Goal: Task Accomplishment & Management: Manage account settings

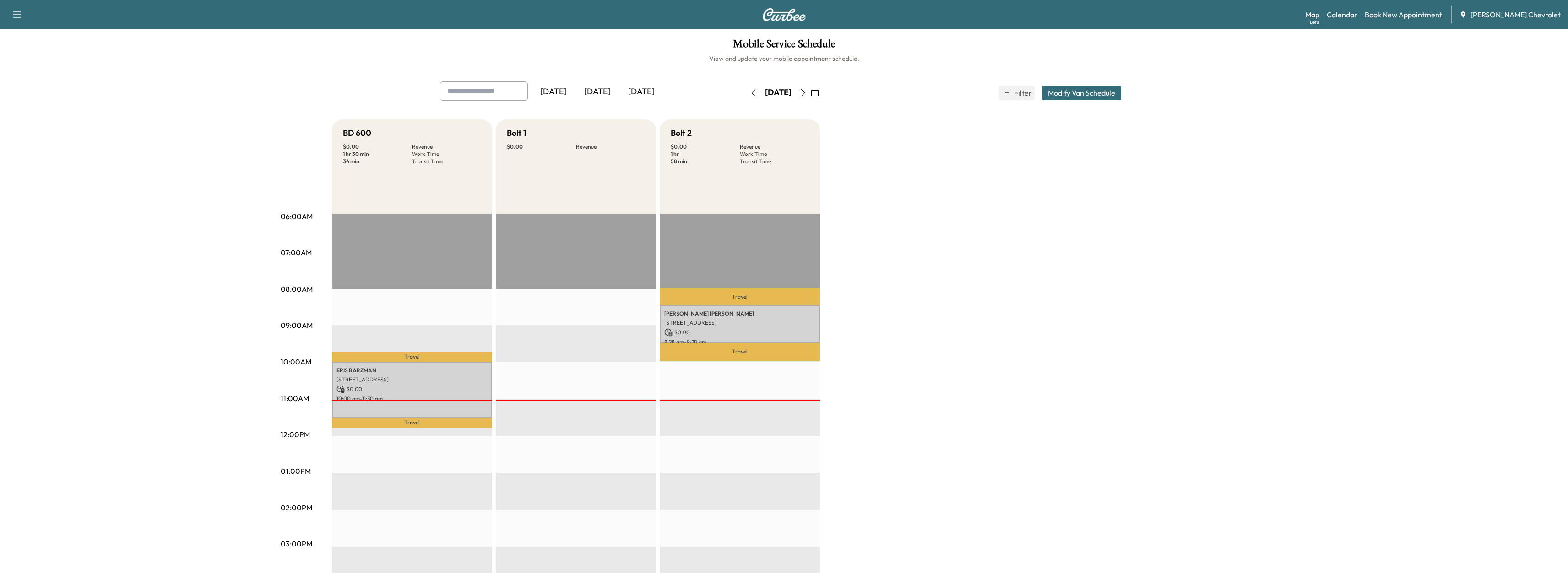
click at [1415, 17] on link "Book New Appointment" at bounding box center [1403, 15] width 78 height 11
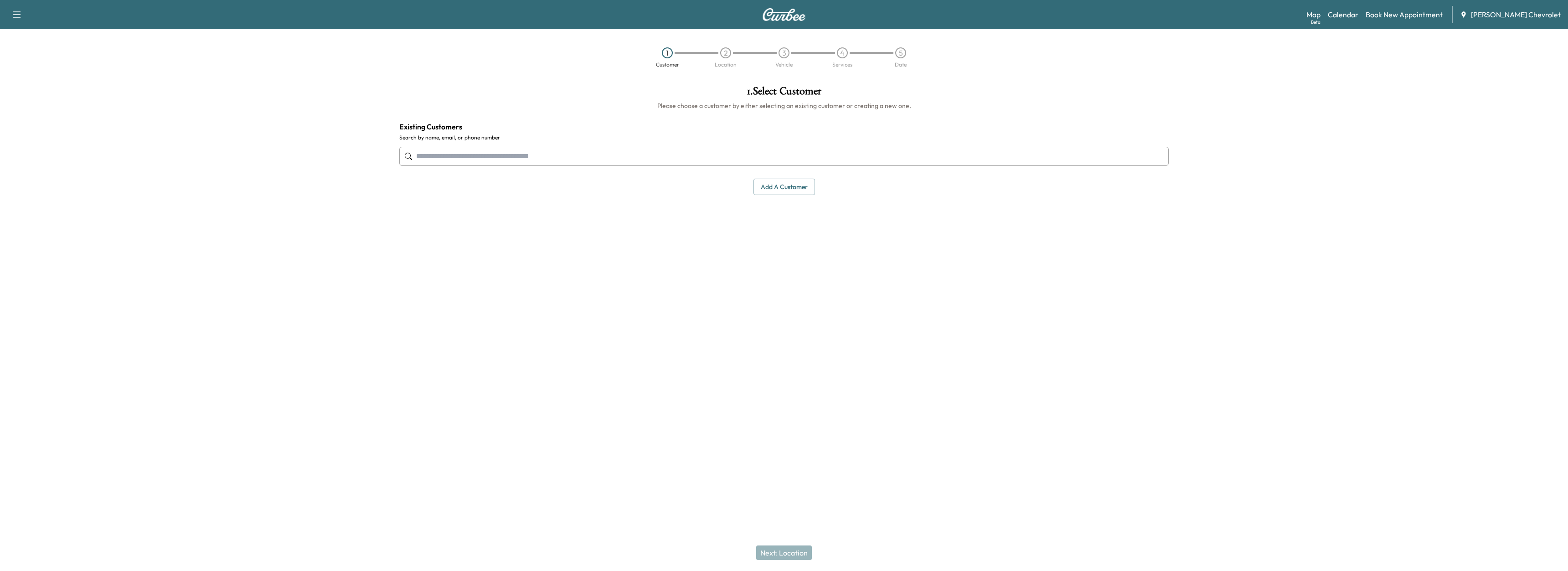
click at [763, 163] on input "text" at bounding box center [784, 156] width 769 height 19
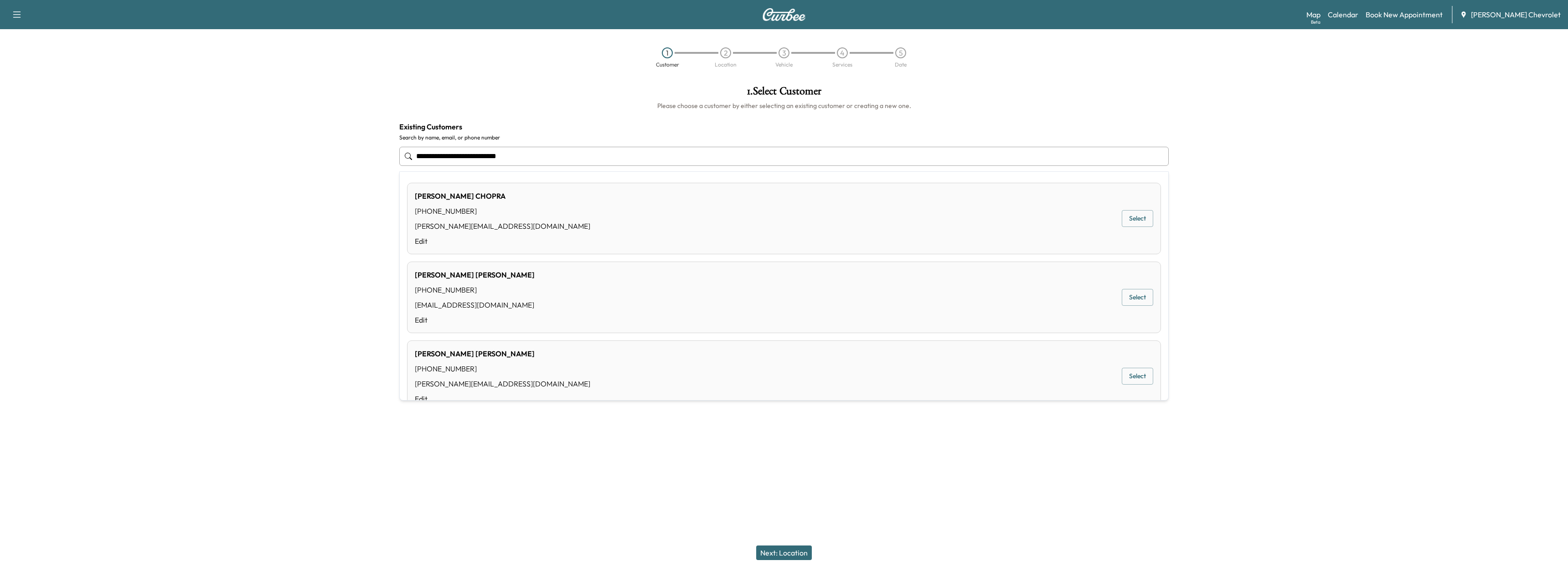
drag, startPoint x: 566, startPoint y: 153, endPoint x: 215, endPoint y: 111, distance: 353.5
click at [411, 148] on input "**********" at bounding box center [784, 156] width 769 height 19
click at [578, 228] on div "[PERSON_NAME] [PHONE_NUMBER] [PERSON_NAME][EMAIL_ADDRESS][DOMAIN_NAME] Edit Sel…" at bounding box center [784, 219] width 754 height 72
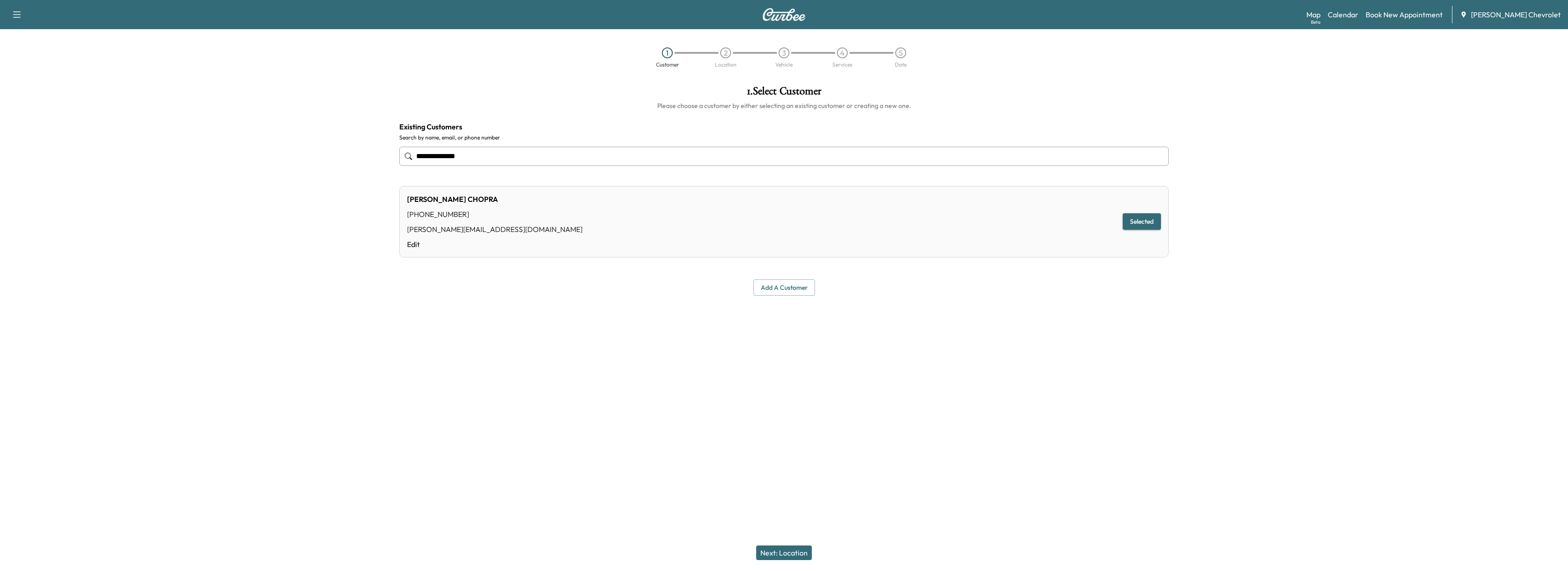
type input "**********"
click at [1127, 217] on button "Selected" at bounding box center [1141, 222] width 38 height 17
click at [784, 548] on button "Next: Location" at bounding box center [783, 553] width 55 height 15
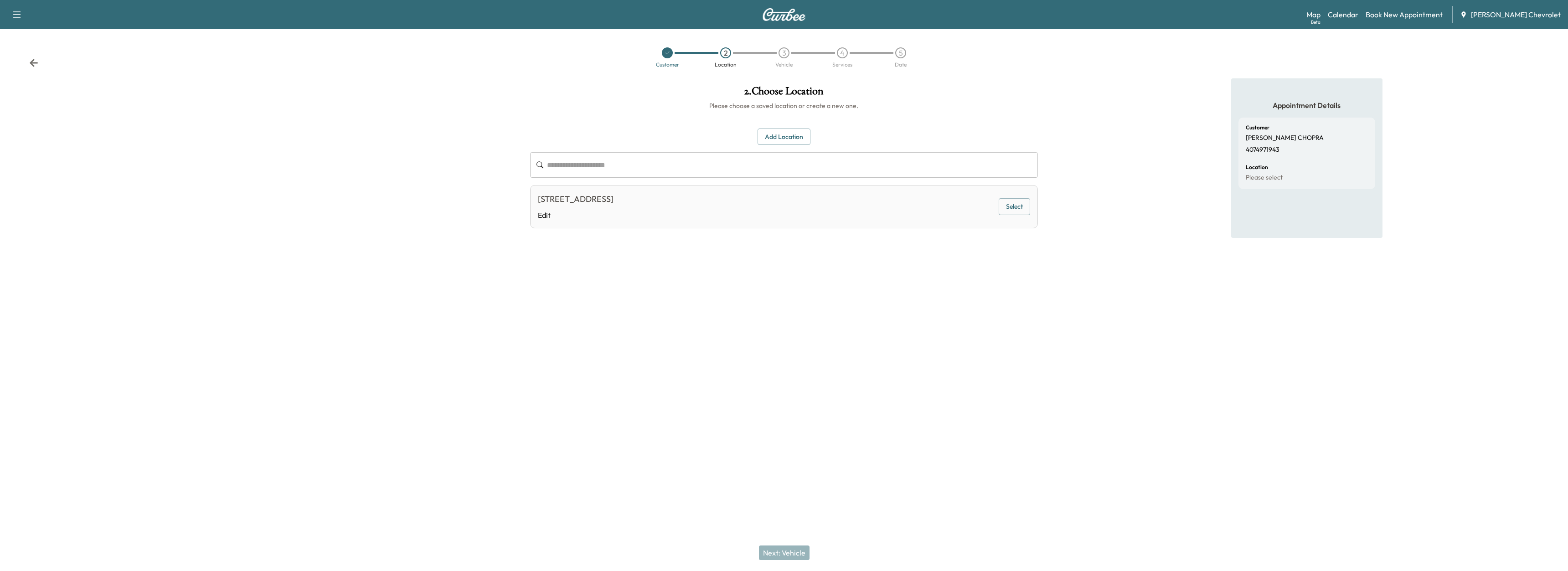
click at [614, 208] on div "[STREET_ADDRESS] Edit" at bounding box center [576, 207] width 75 height 28
click at [746, 197] on div "[STREET_ADDRESS] Edit Select" at bounding box center [784, 206] width 508 height 43
click at [1021, 212] on button "Select" at bounding box center [1015, 207] width 32 height 17
click at [786, 558] on button "Next: Vehicle" at bounding box center [784, 553] width 51 height 15
click at [784, 137] on button "Add a Vehicle" at bounding box center [784, 133] width 54 height 17
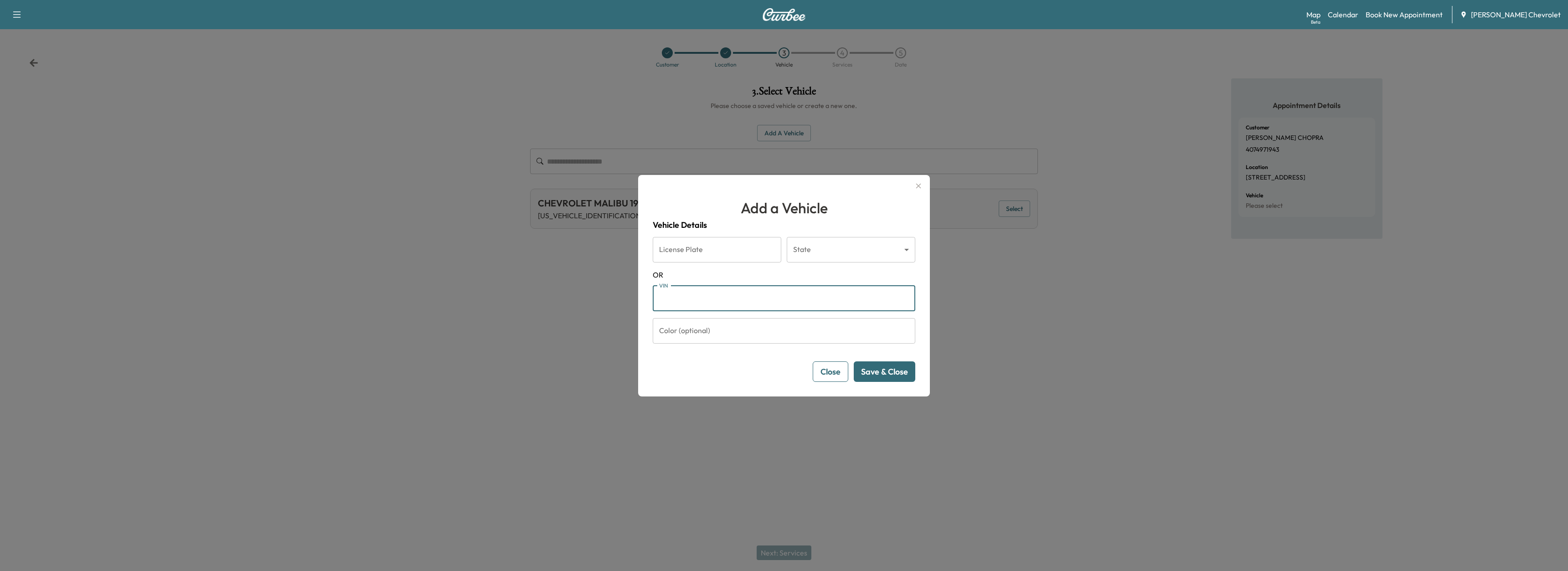
click at [734, 299] on input "VIN" at bounding box center [783, 299] width 262 height 26
type input "**********"
click at [874, 374] on button "Save & Close" at bounding box center [884, 372] width 61 height 21
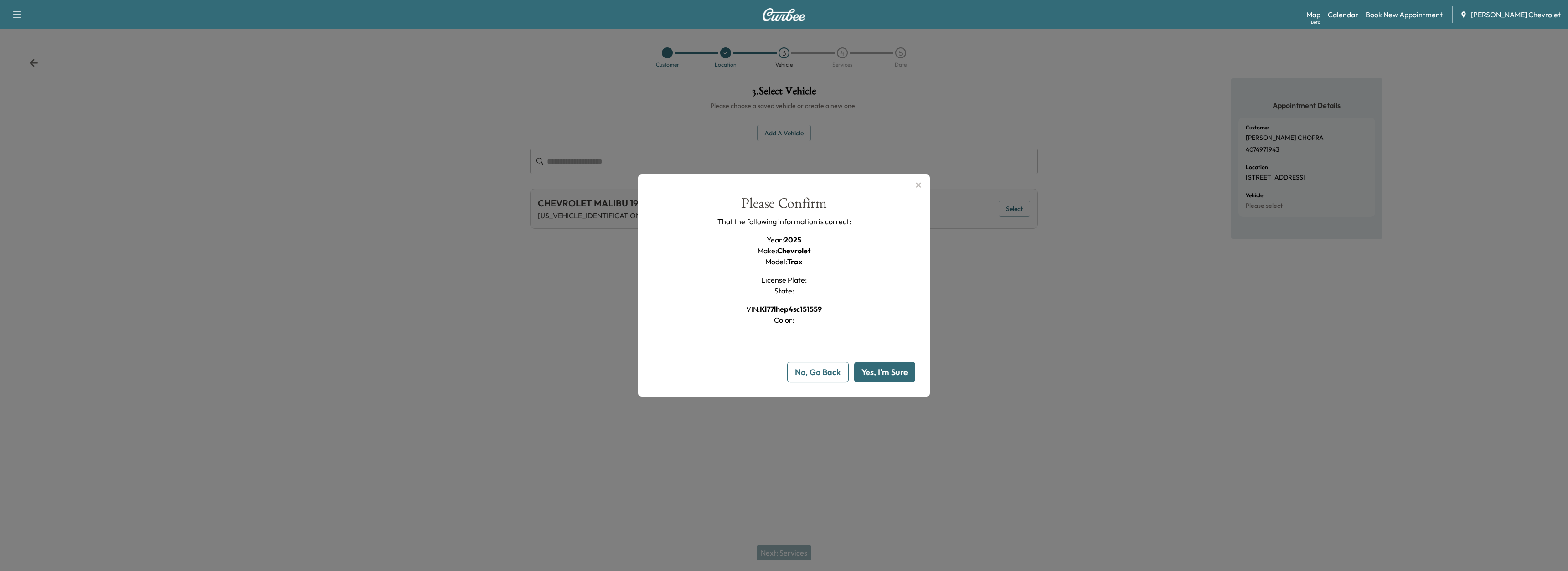
click at [874, 374] on button "Yes, I'm Sure" at bounding box center [884, 373] width 61 height 21
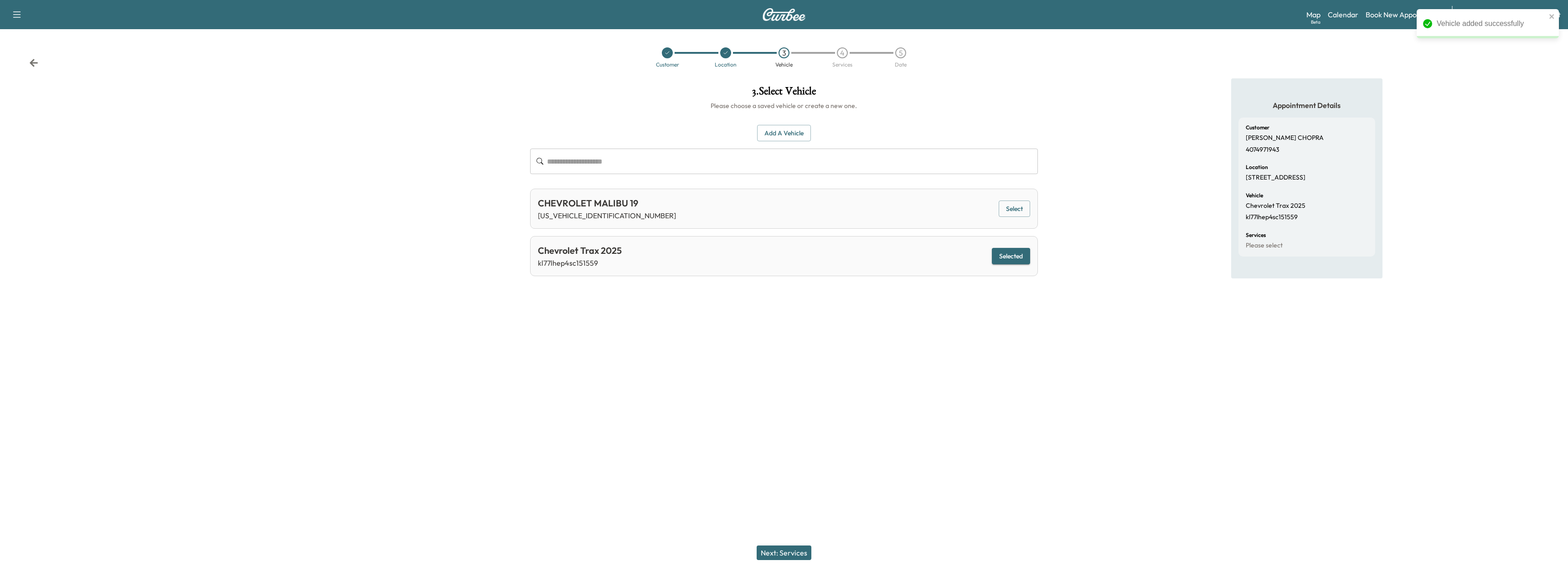
click at [1014, 257] on button "Selected" at bounding box center [1010, 256] width 38 height 17
click at [776, 553] on button "Next: Services" at bounding box center [784, 553] width 55 height 15
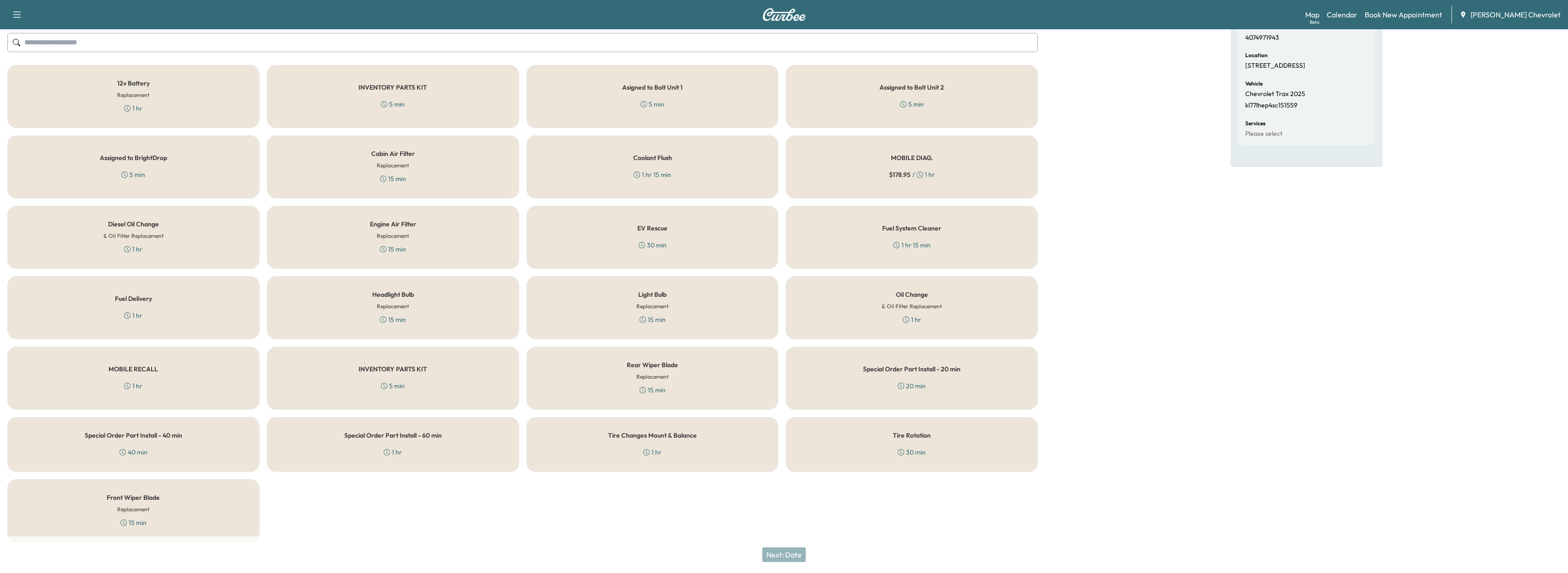
scroll to position [119, 0]
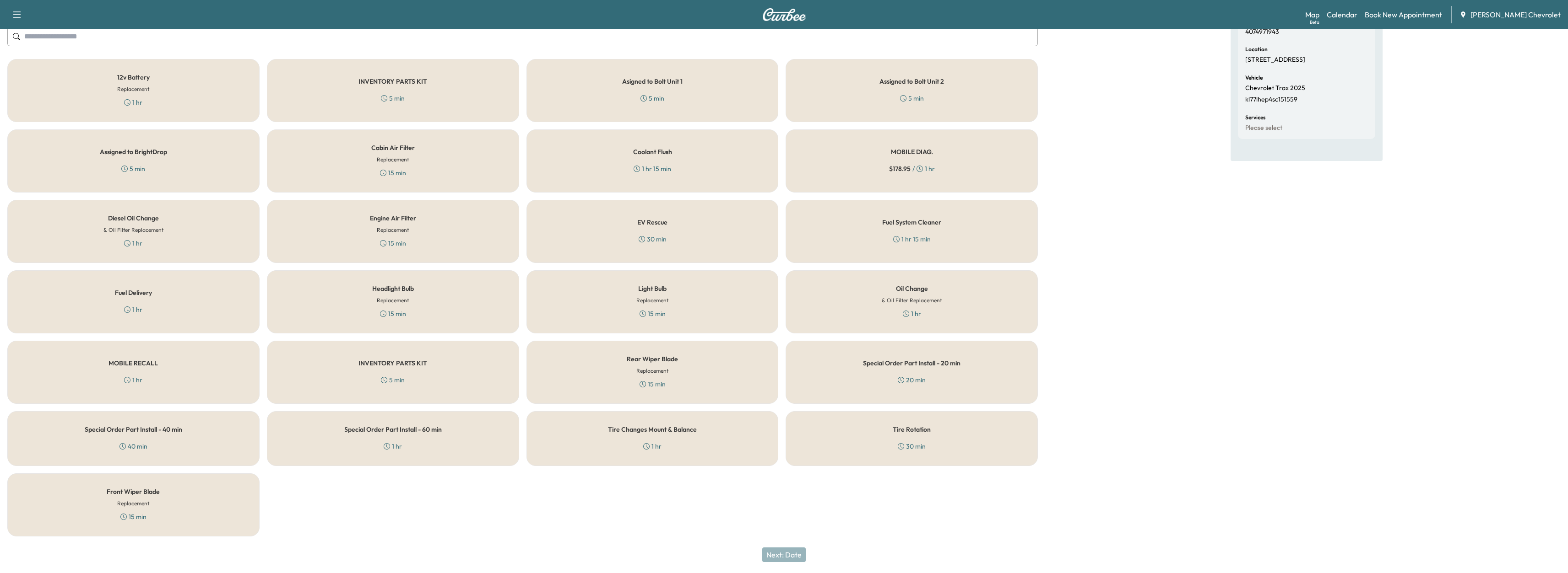
click at [854, 440] on div "Tire Rotation 30 min" at bounding box center [911, 439] width 252 height 55
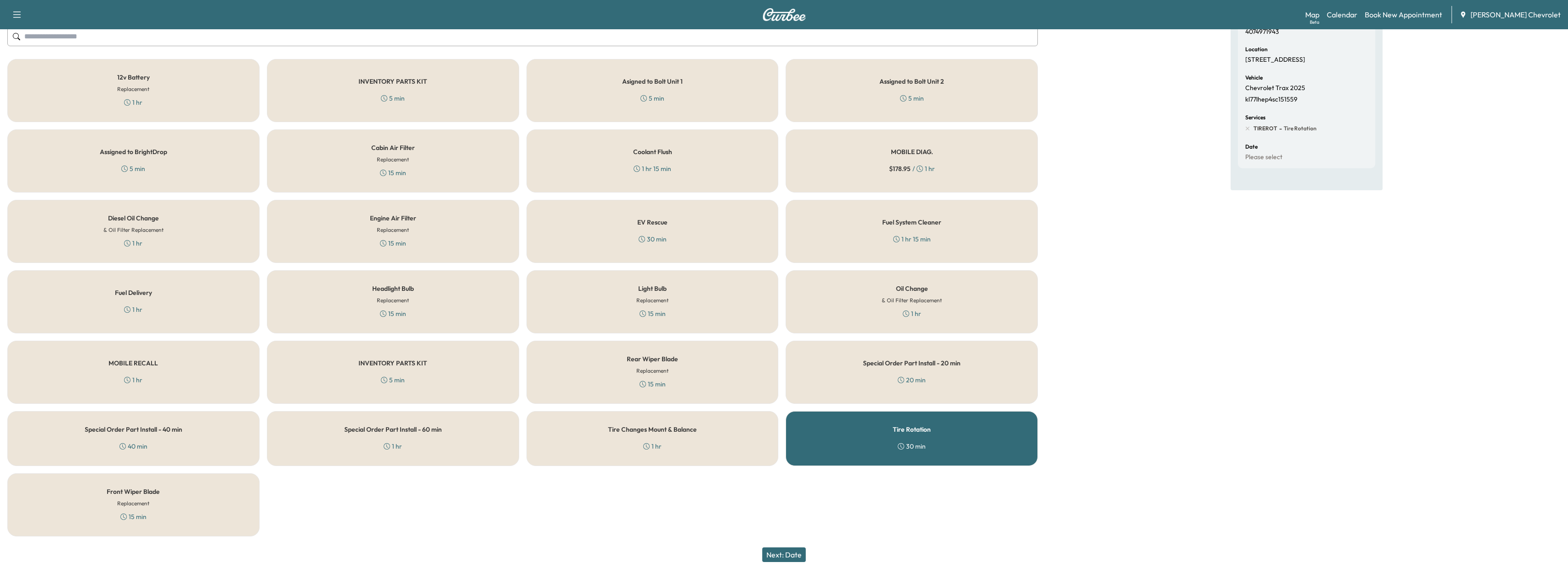
click at [846, 314] on div "Oil Change & Oil Filter Replacement 1 hr" at bounding box center [911, 302] width 252 height 63
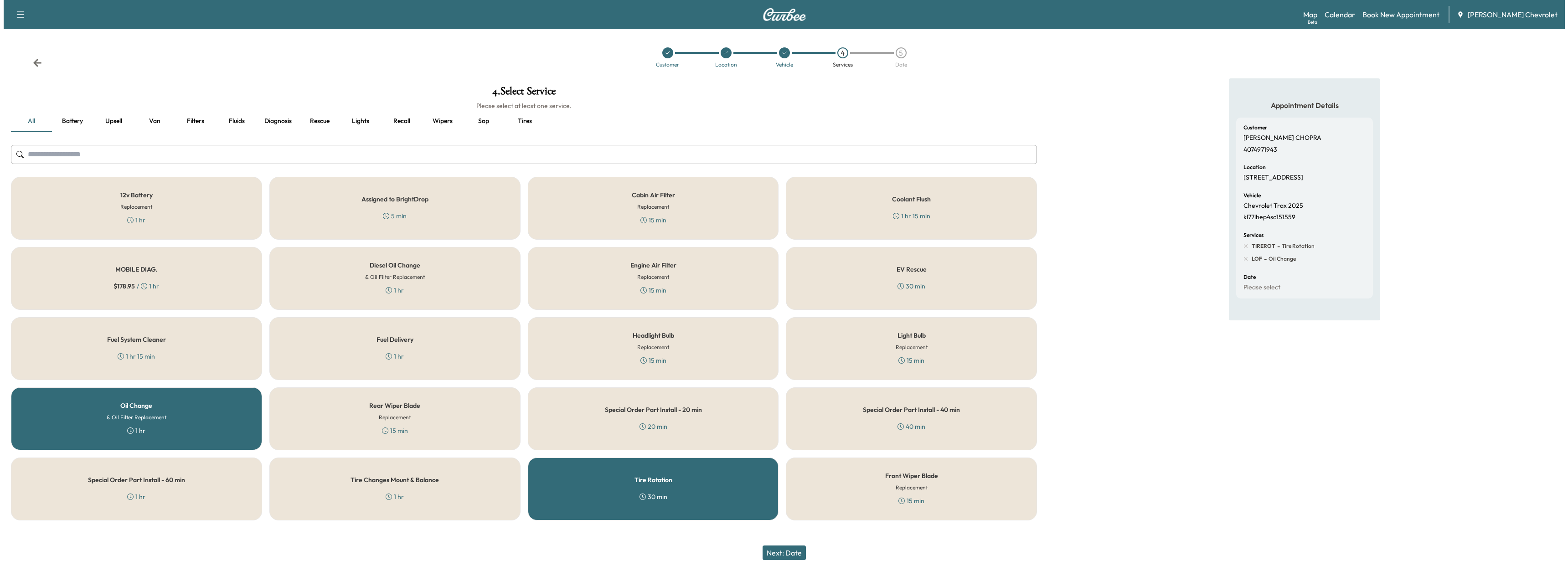
scroll to position [0, 0]
click at [782, 556] on button "Next: Date" at bounding box center [784, 553] width 43 height 15
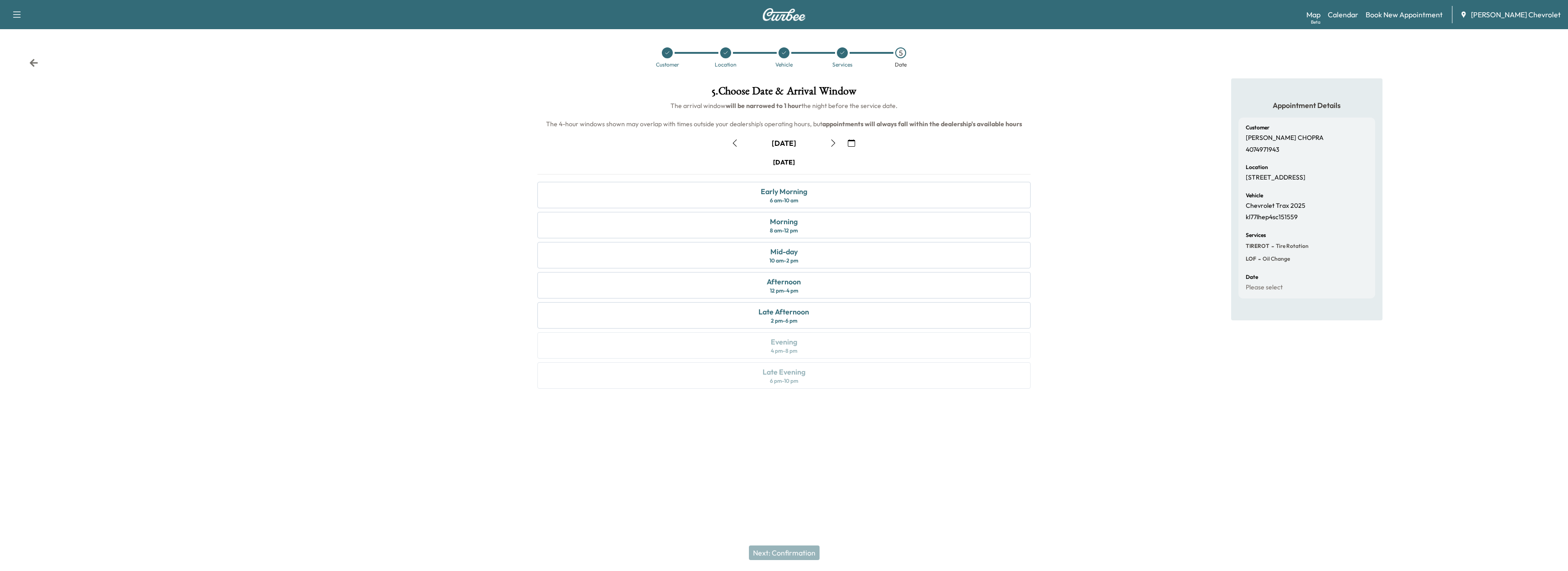
click at [833, 141] on icon "button" at bounding box center [833, 143] width 7 height 7
click at [800, 227] on div "Morning 8 am - 12 pm" at bounding box center [784, 225] width 494 height 26
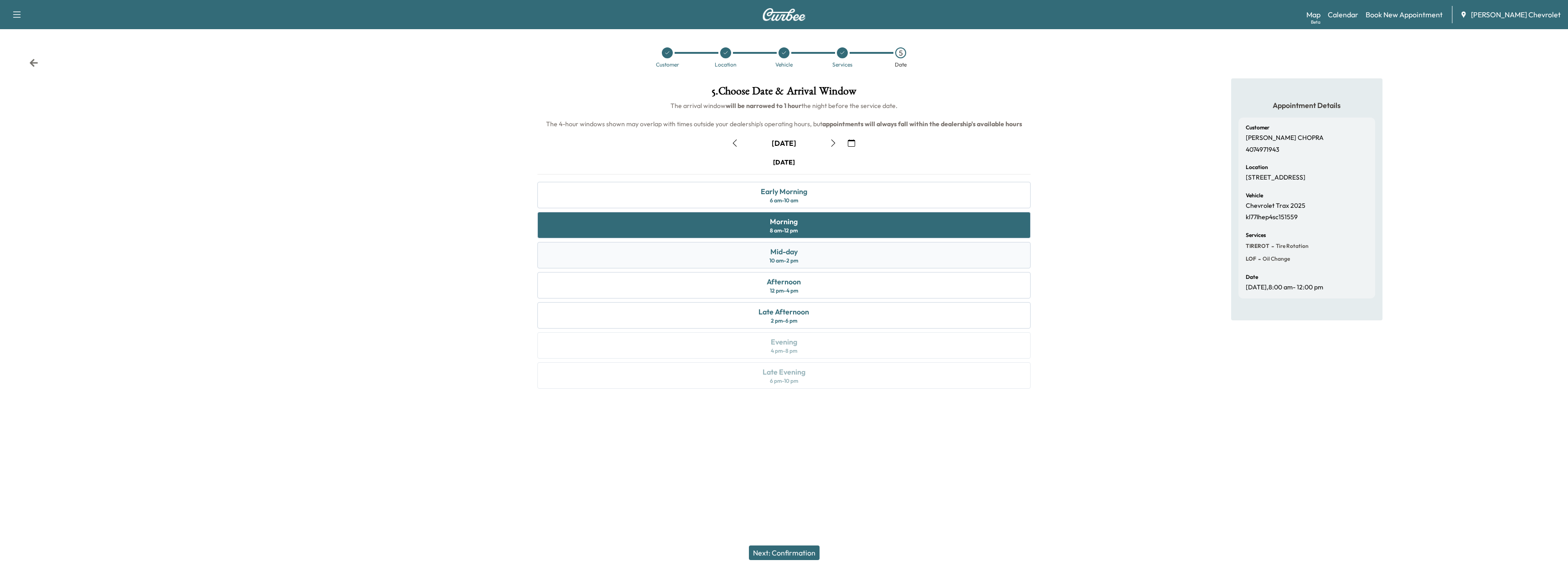
click at [792, 248] on div "Mid-day" at bounding box center [784, 251] width 27 height 11
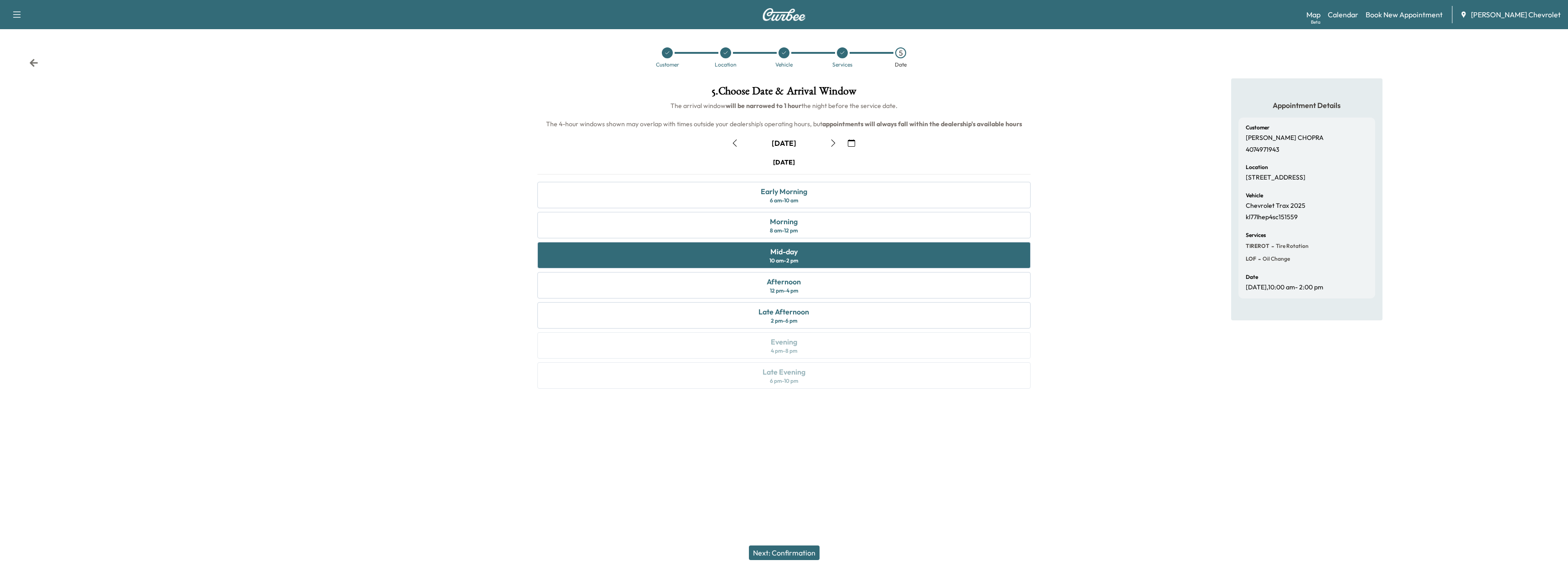
click at [778, 550] on button "Next: Confirmation" at bounding box center [784, 553] width 71 height 15
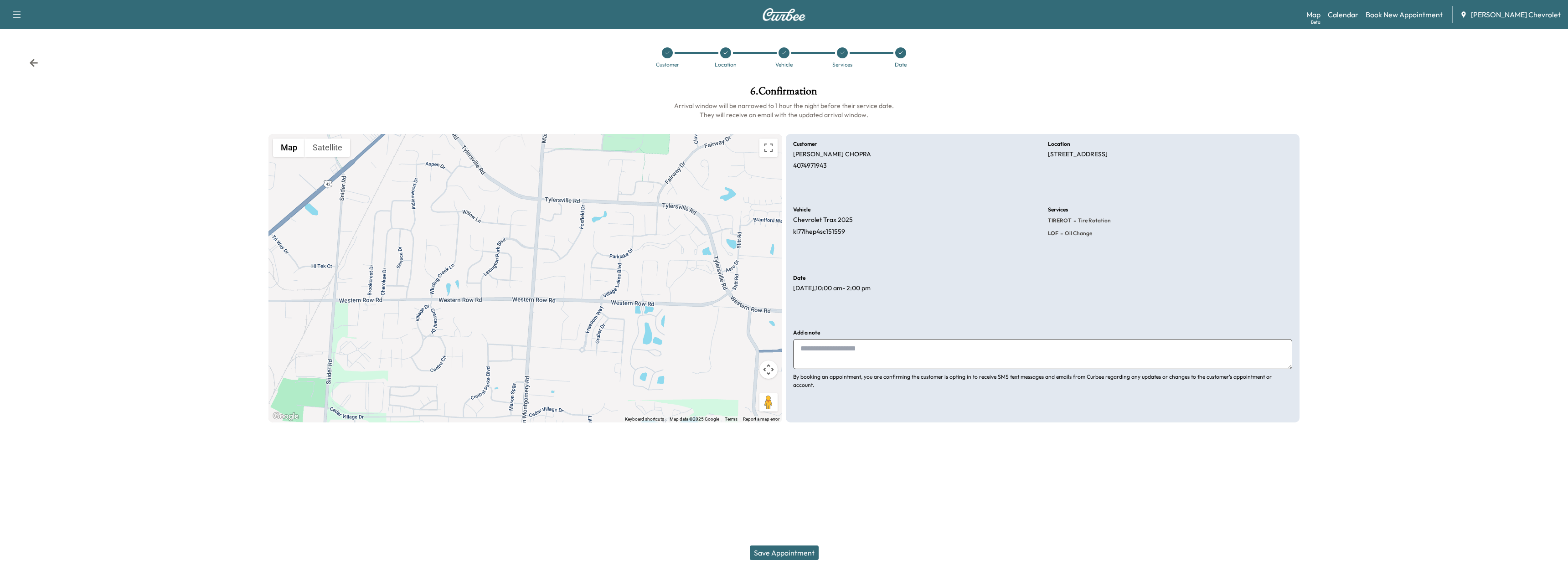
click at [839, 357] on textarea at bounding box center [1043, 354] width 499 height 30
type textarea "**********"
click at [792, 553] on button "Save Appointment" at bounding box center [784, 553] width 69 height 15
click at [813, 234] on p "kl77lhep4sc151559" at bounding box center [819, 231] width 52 height 8
click at [813, 234] on p "kl77lhep4sc151559" at bounding box center [819, 231] width 52 height 8
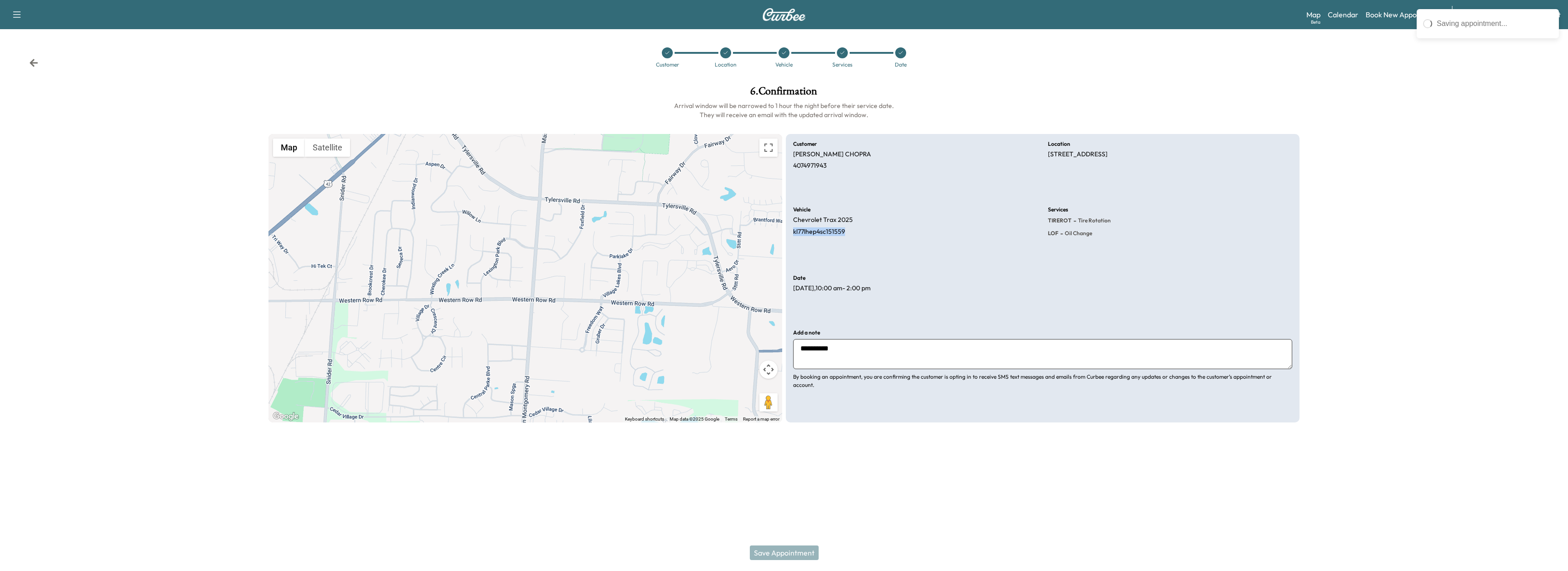
copy p "kl77lhep4sc151559"
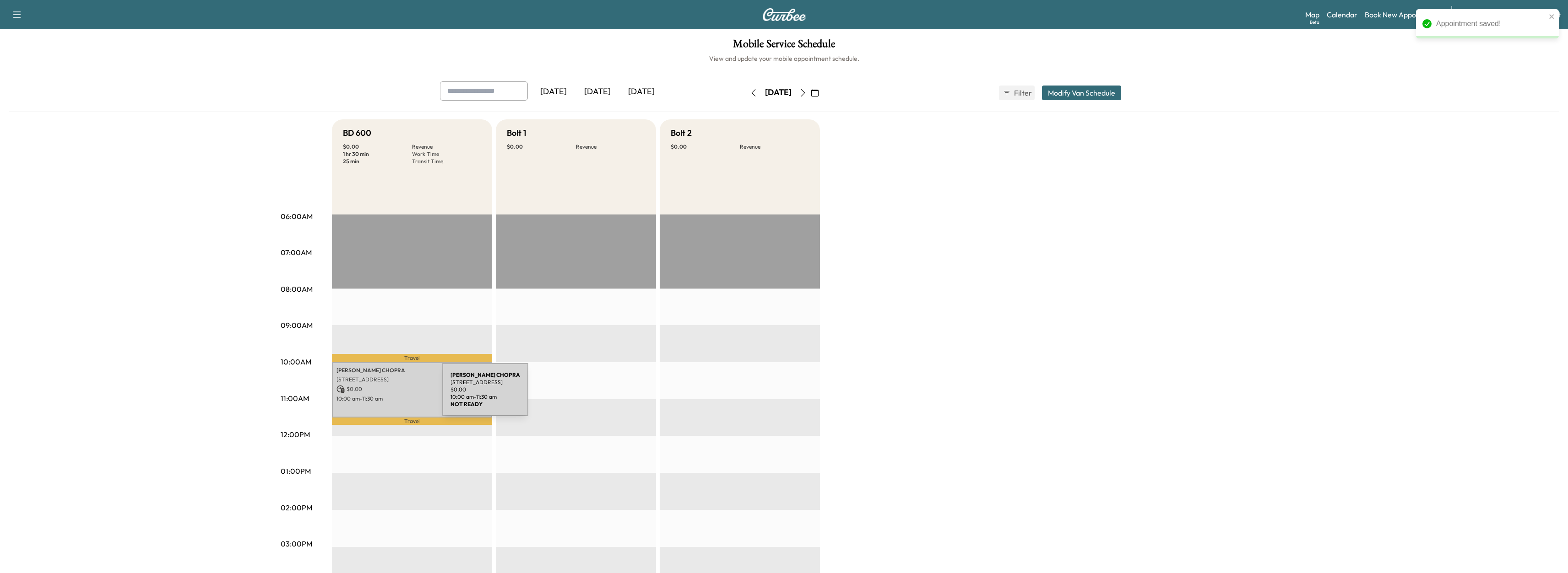
click at [388, 388] on p "$ 0.00" at bounding box center [411, 389] width 151 height 8
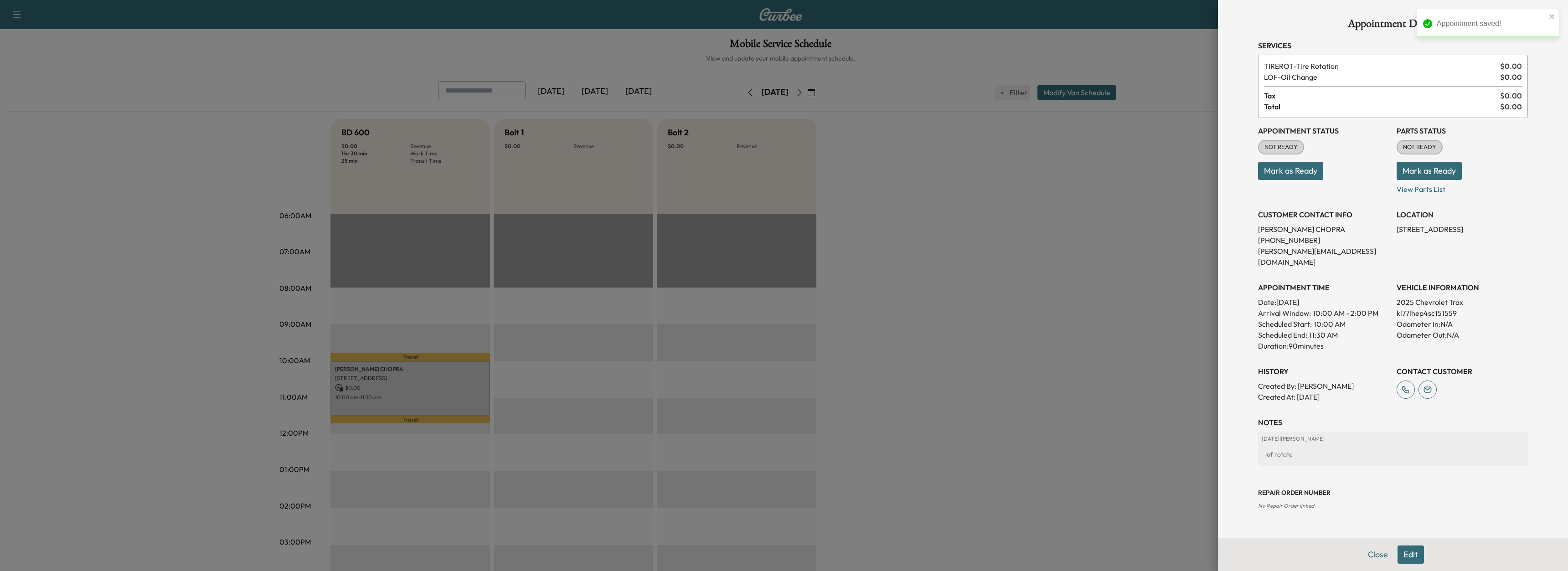
click at [1415, 558] on button "Edit" at bounding box center [1410, 555] width 26 height 18
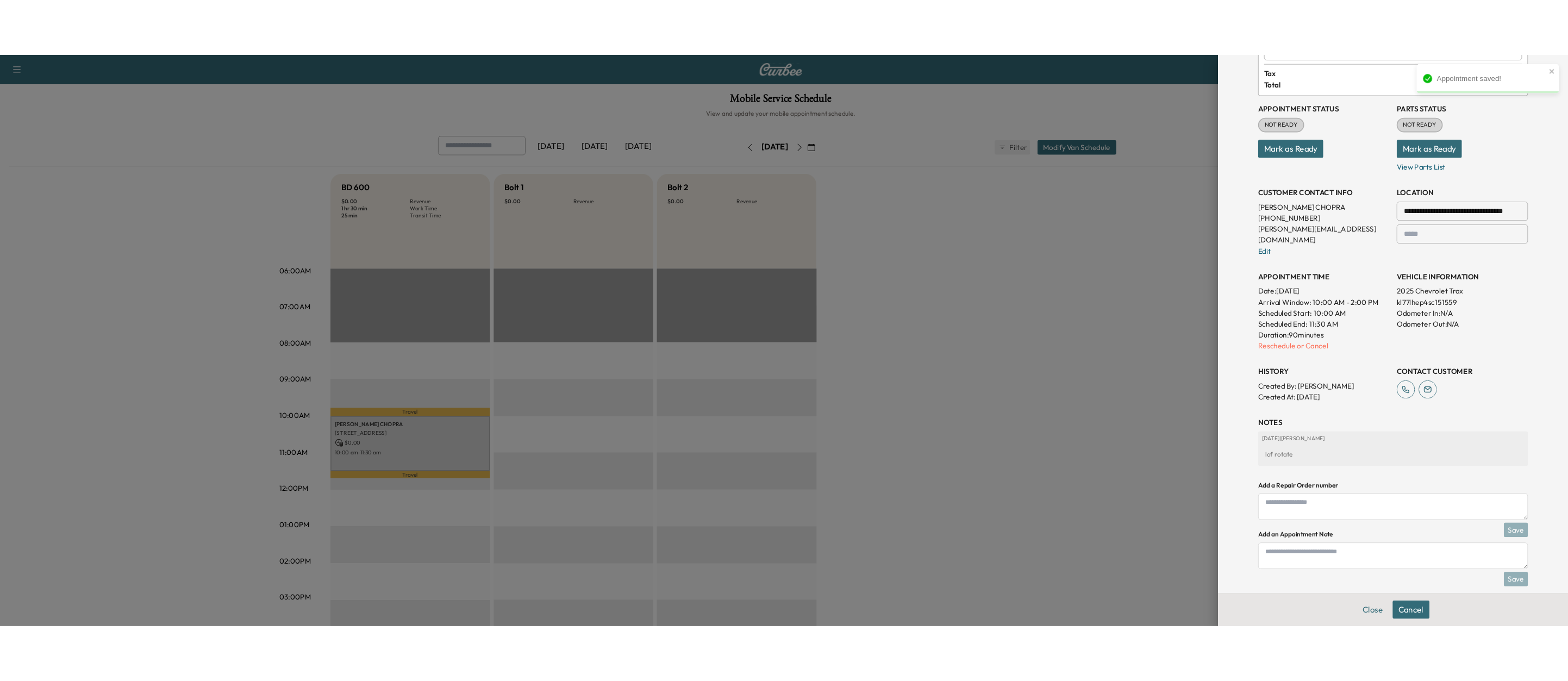
scroll to position [116, 0]
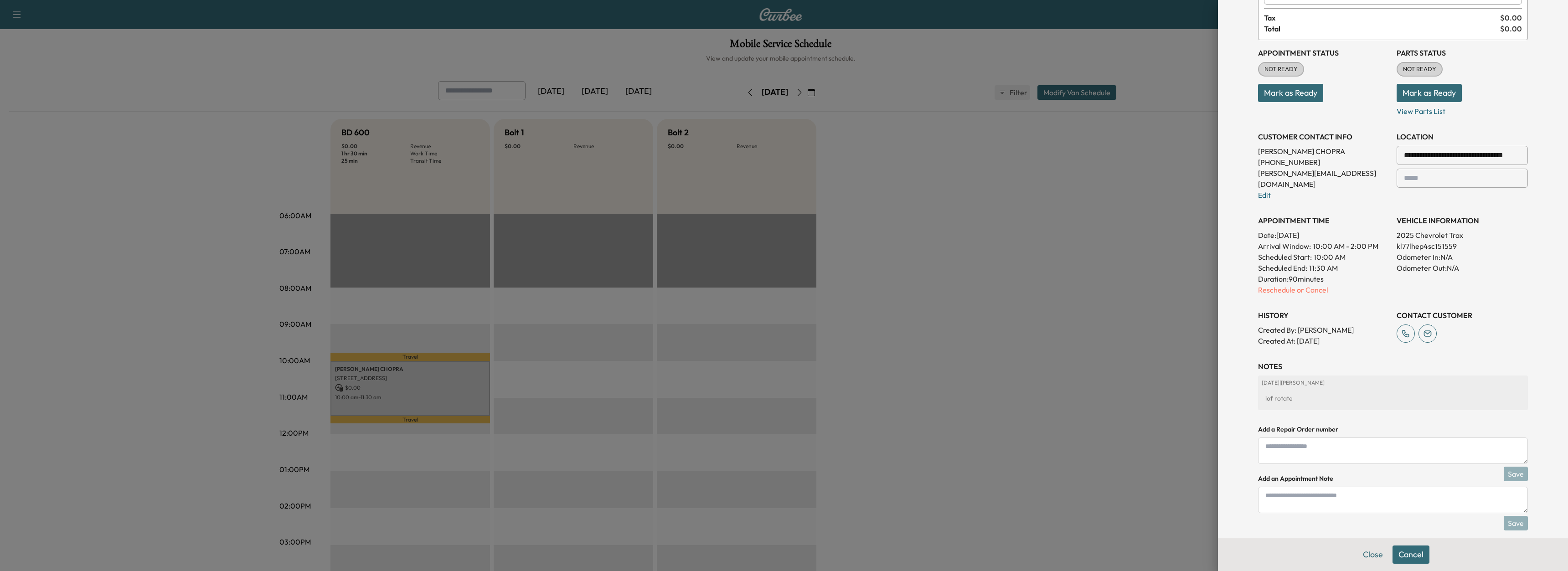
click at [1300, 390] on div "lof rotate" at bounding box center [1393, 398] width 262 height 16
click at [1283, 494] on textarea at bounding box center [1393, 500] width 270 height 26
type textarea "****"
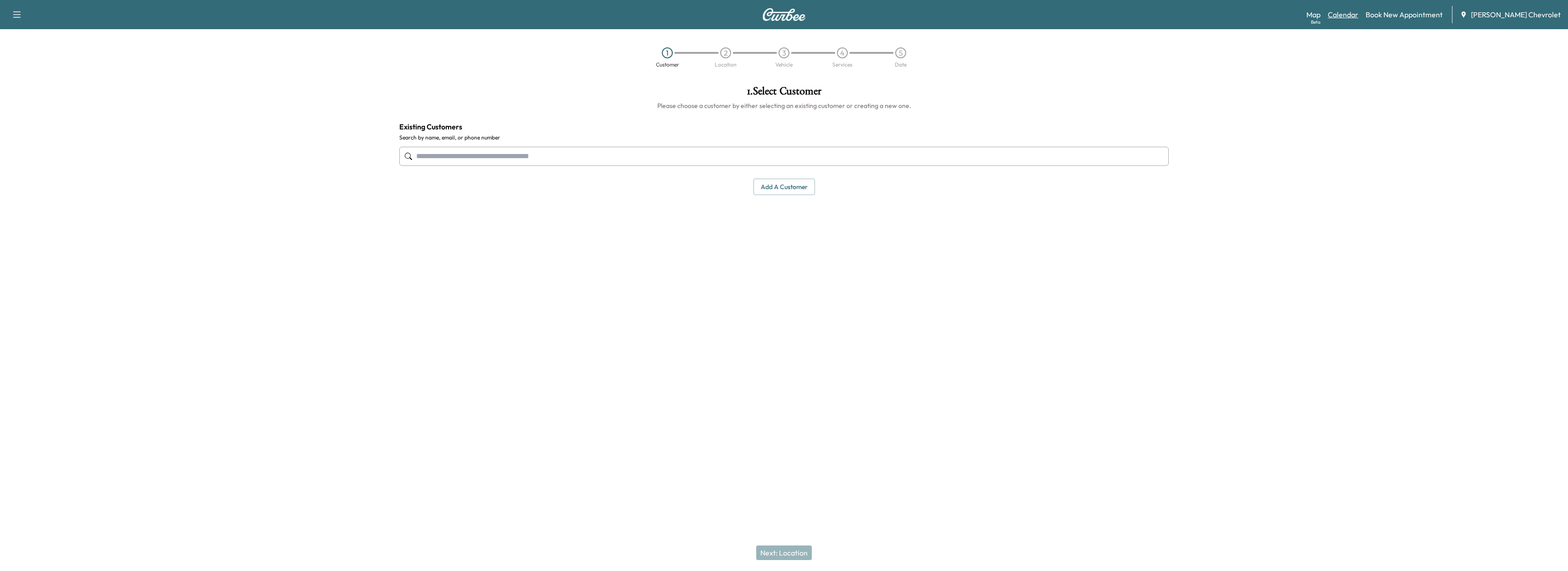
click at [1359, 16] on link "Calendar" at bounding box center [1343, 15] width 30 height 11
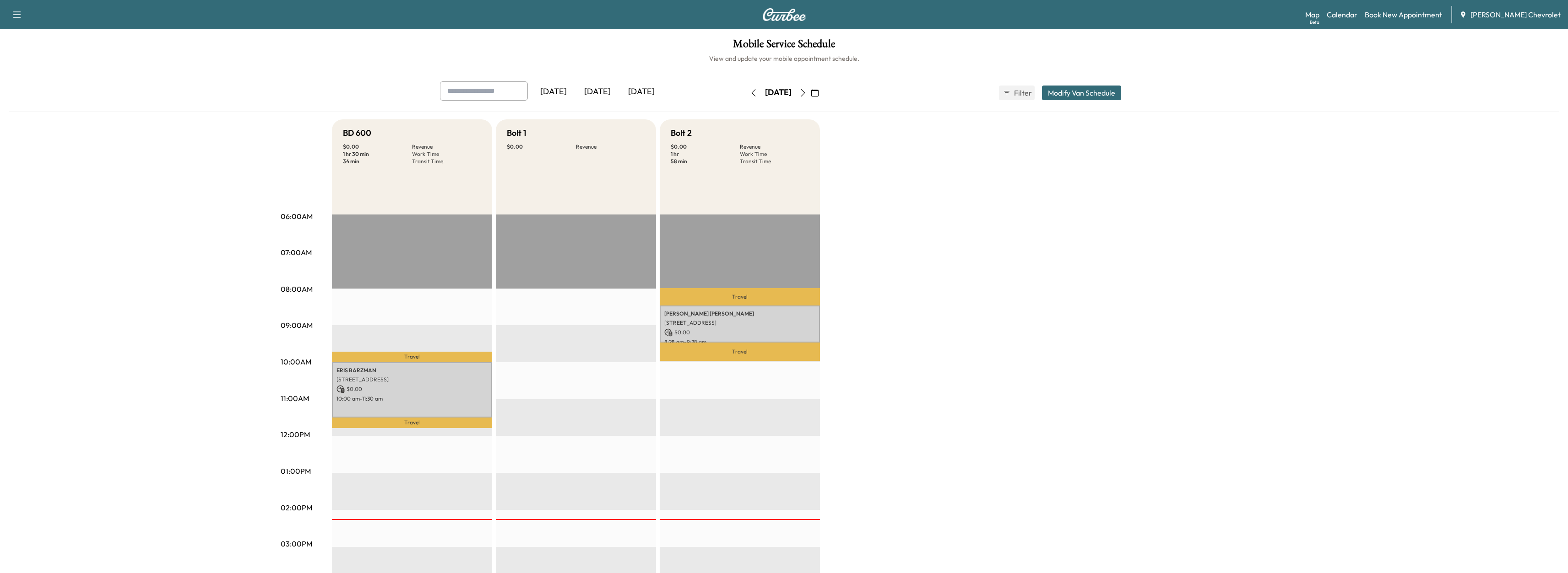
click at [806, 93] on icon "button" at bounding box center [803, 93] width 7 height 7
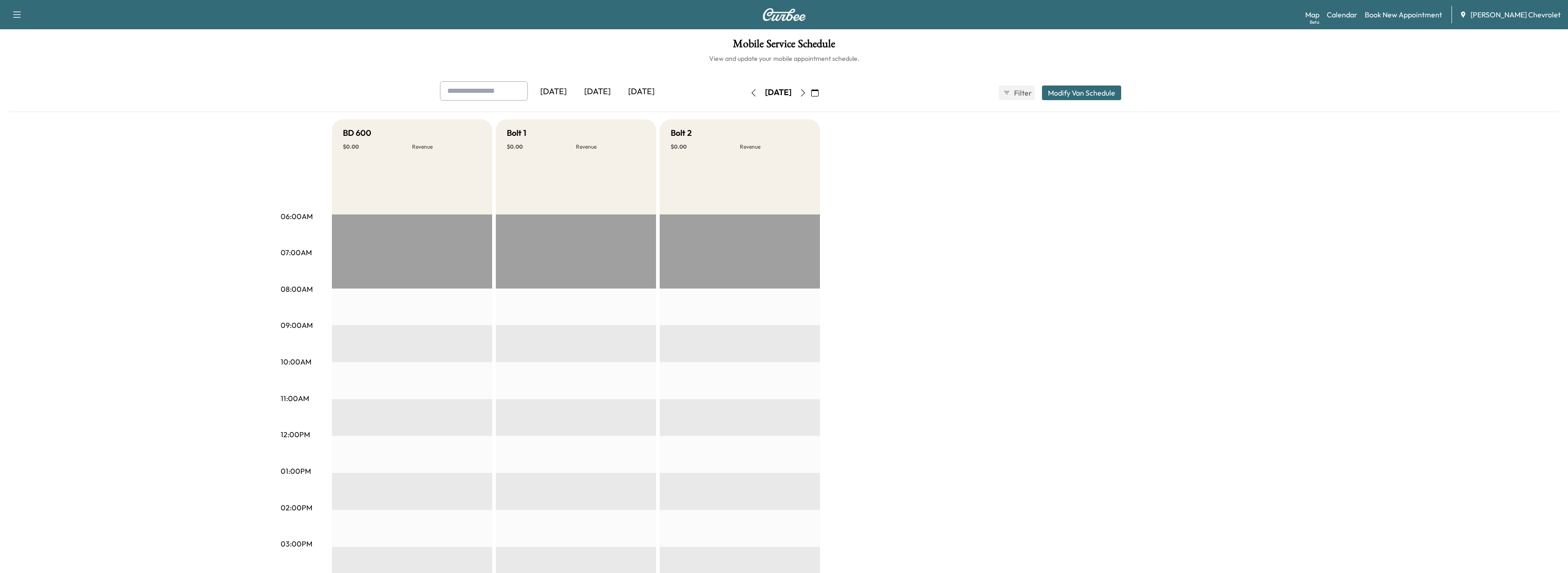
click at [811, 93] on button "button" at bounding box center [803, 93] width 15 height 15
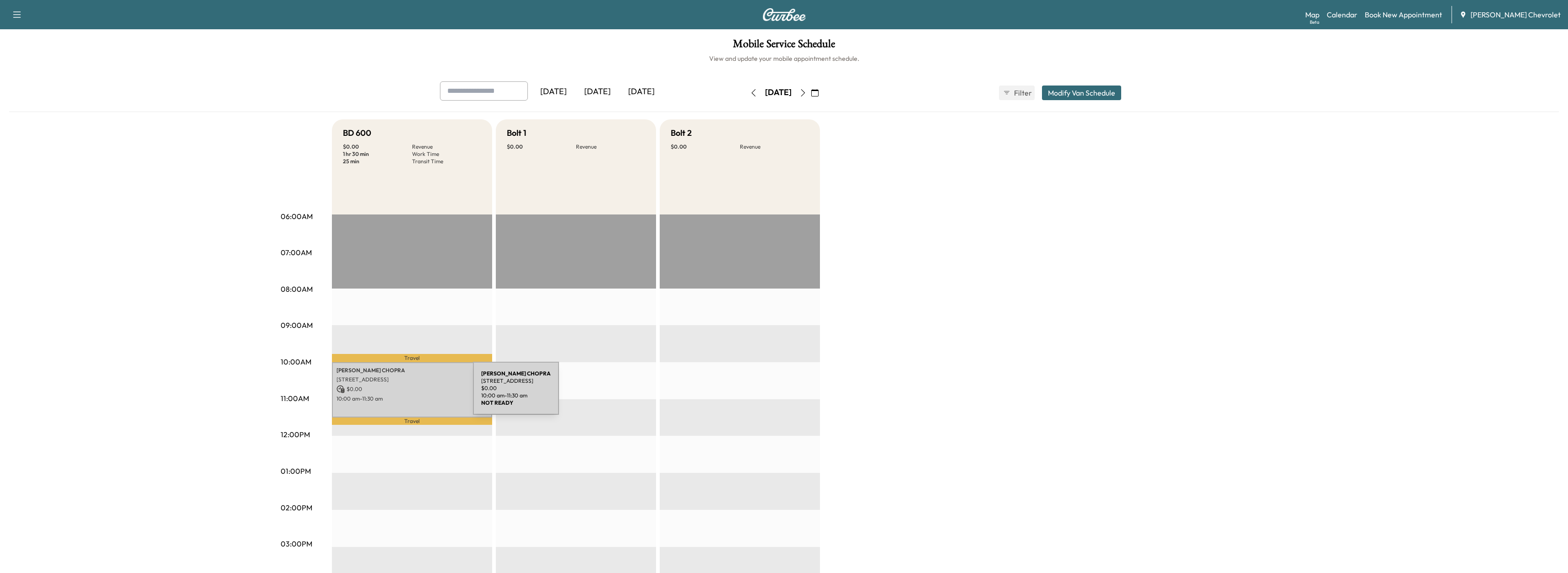
click at [404, 395] on p "10:00 am - 11:30 am" at bounding box center [411, 399] width 151 height 7
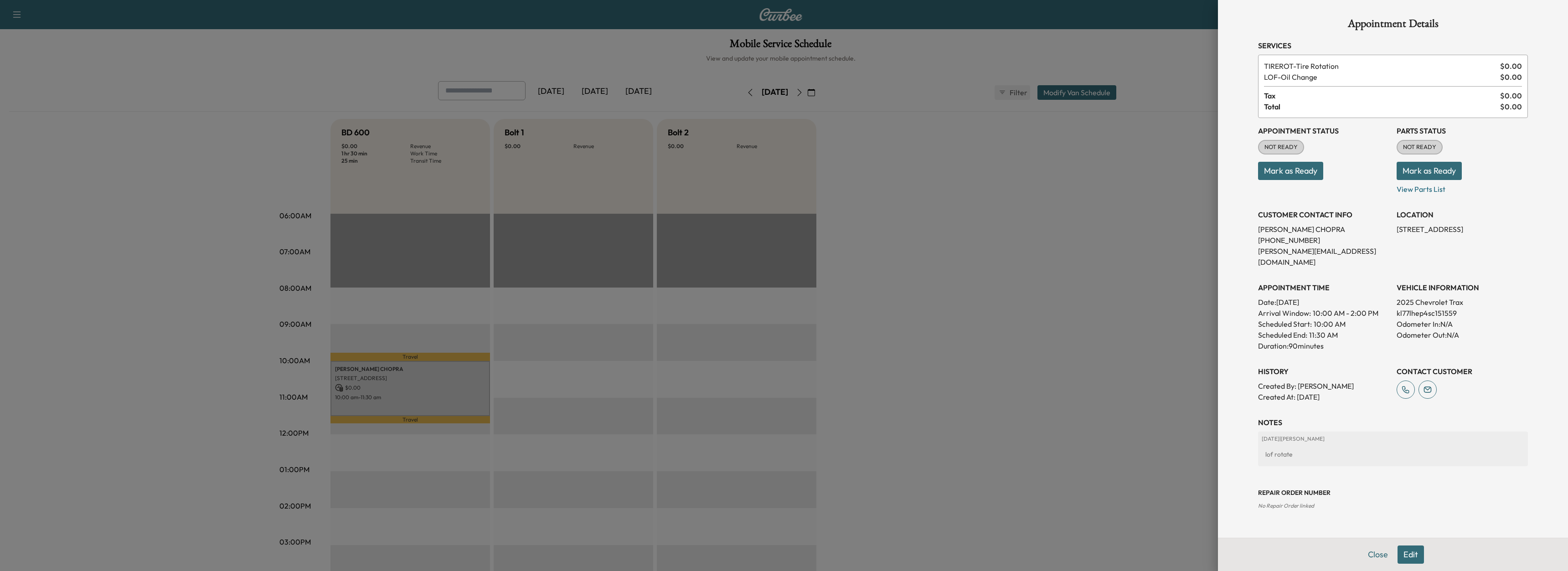
click at [1409, 548] on button "Edit" at bounding box center [1410, 555] width 26 height 18
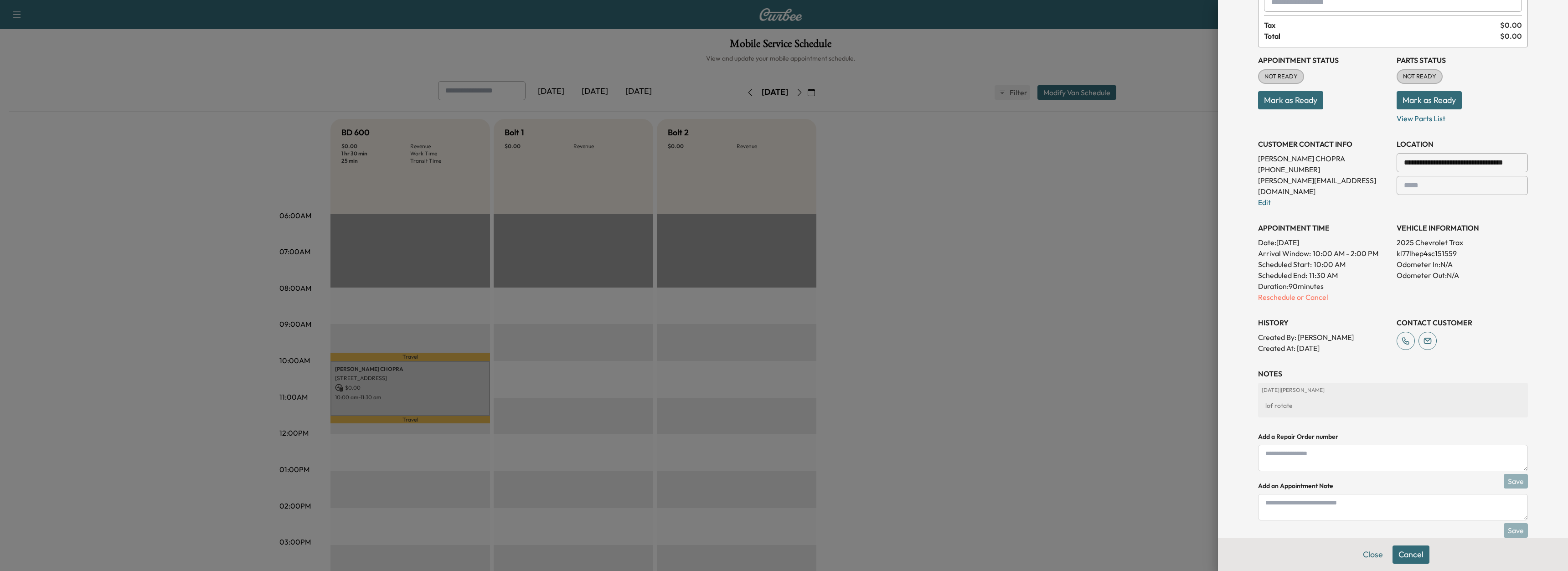
scroll to position [97, 0]
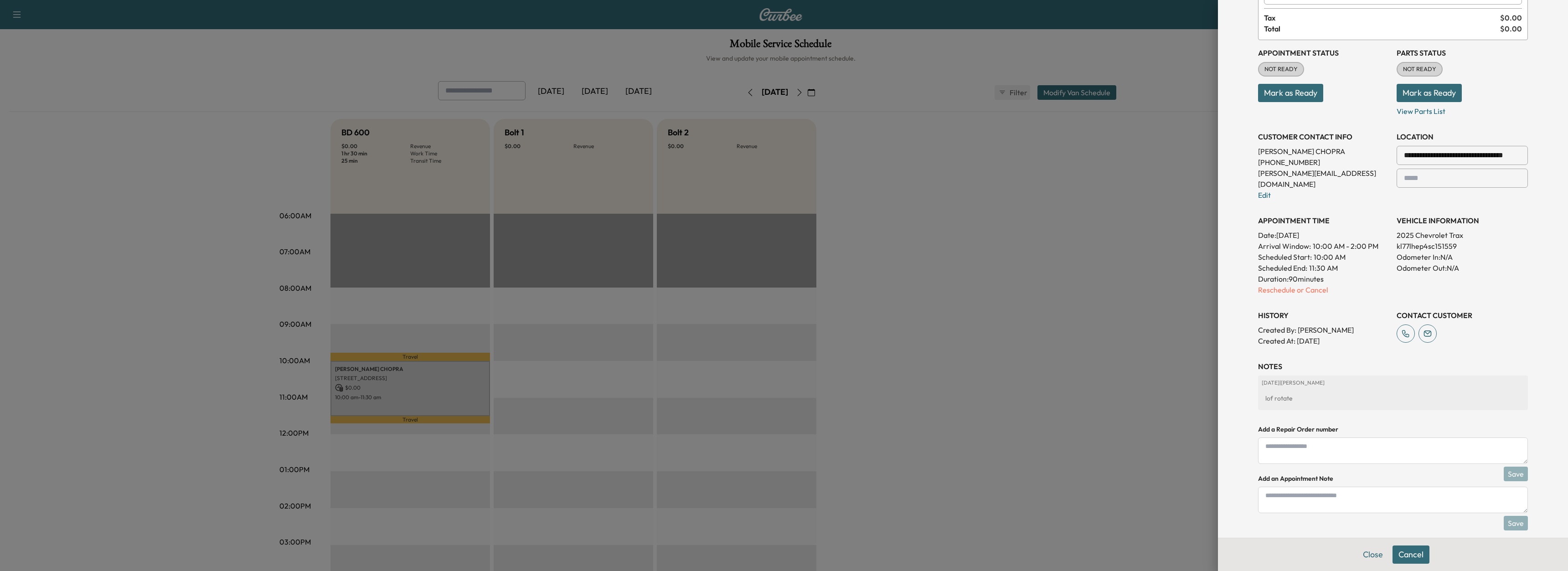
click at [1273, 502] on textarea at bounding box center [1393, 500] width 270 height 26
type textarea "*"
type textarea "****"
click at [1503, 516] on button "Save" at bounding box center [1516, 524] width 24 height 15
click at [1400, 552] on button "Save & Close" at bounding box center [1411, 555] width 58 height 18
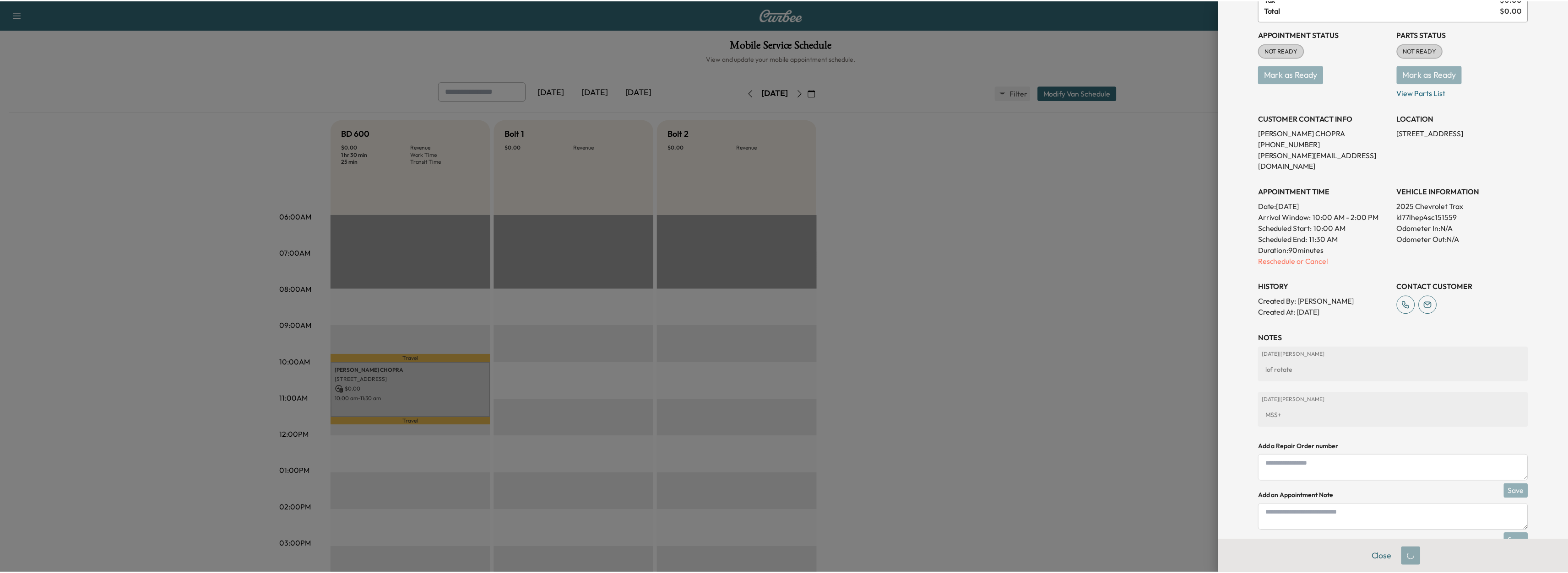
scroll to position [78, 0]
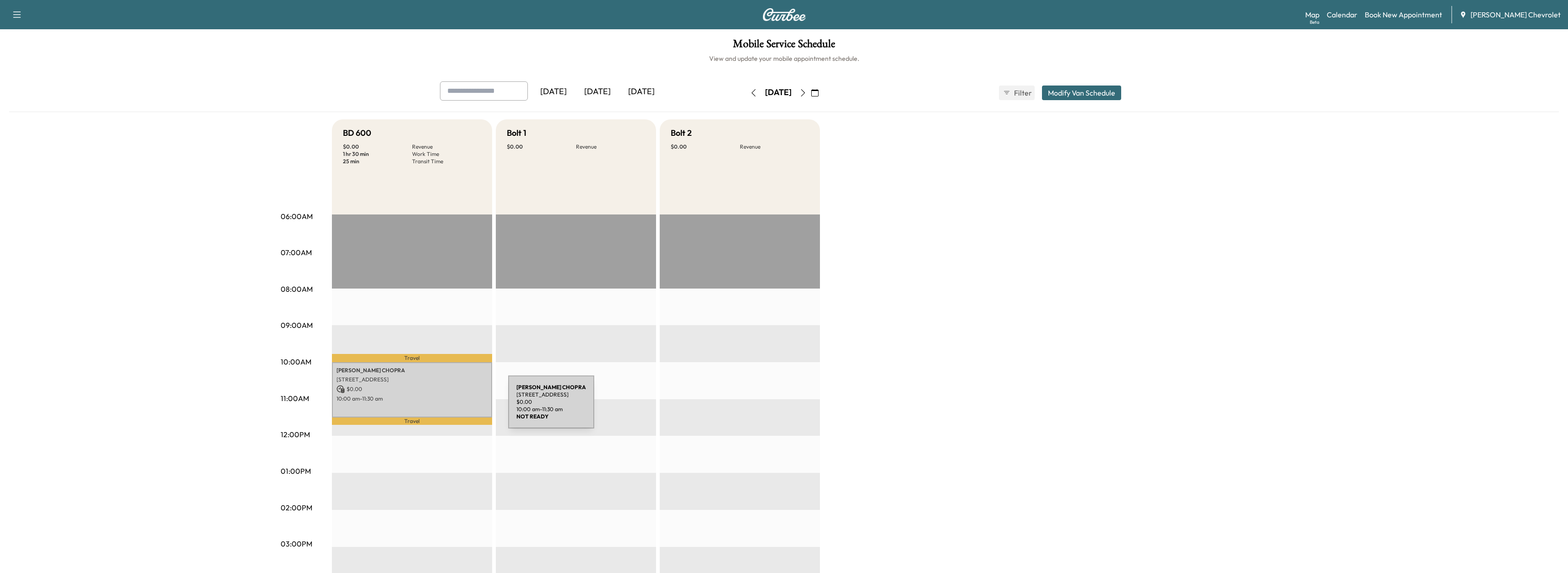
click at [435, 385] on p "$ 0.00" at bounding box center [411, 389] width 151 height 8
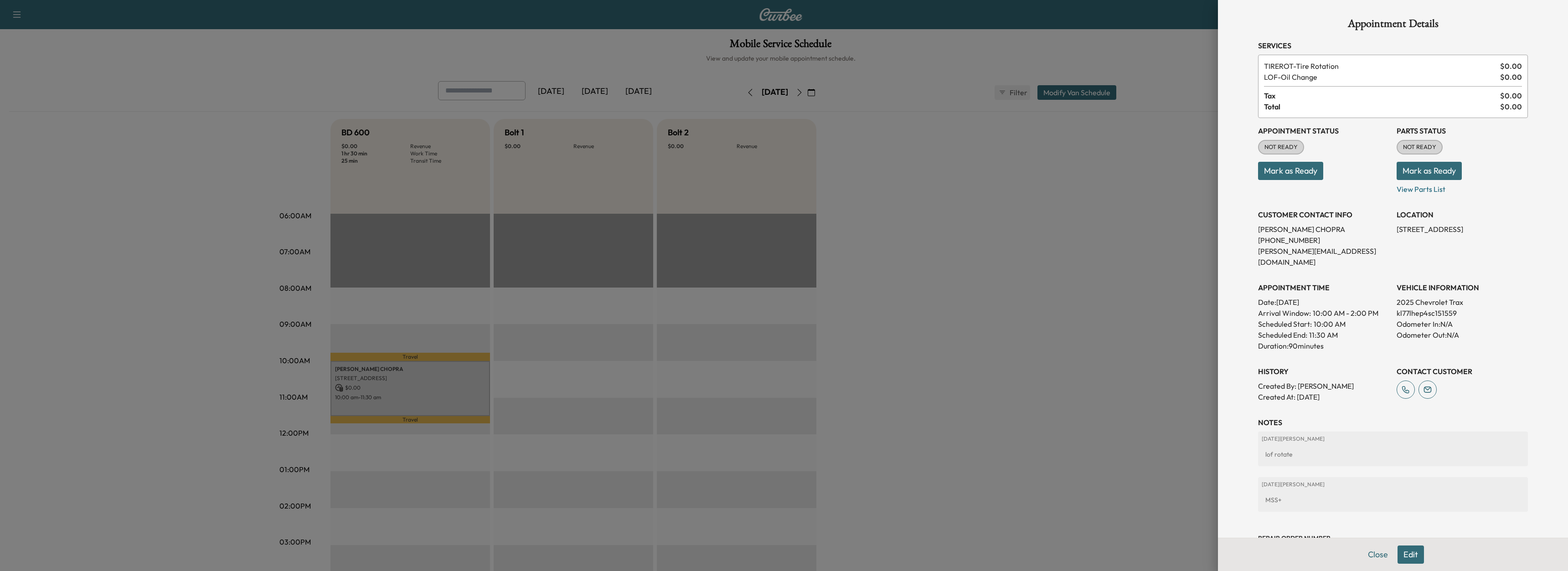
click at [433, 382] on div at bounding box center [784, 286] width 1568 height 571
